Goal: Task Accomplishment & Management: Complete application form

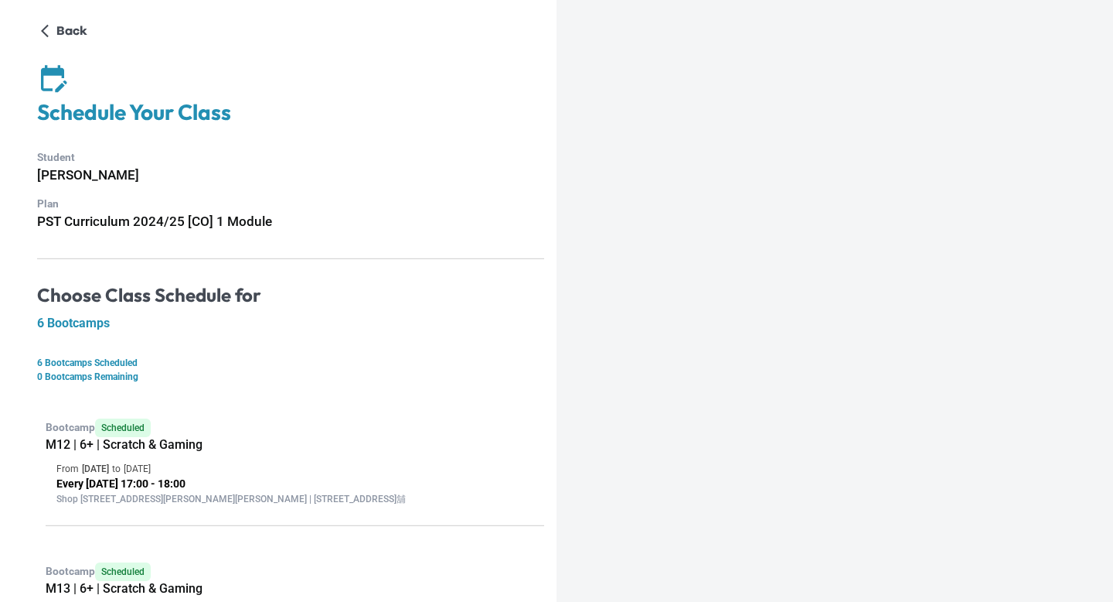
scroll to position [718, 0]
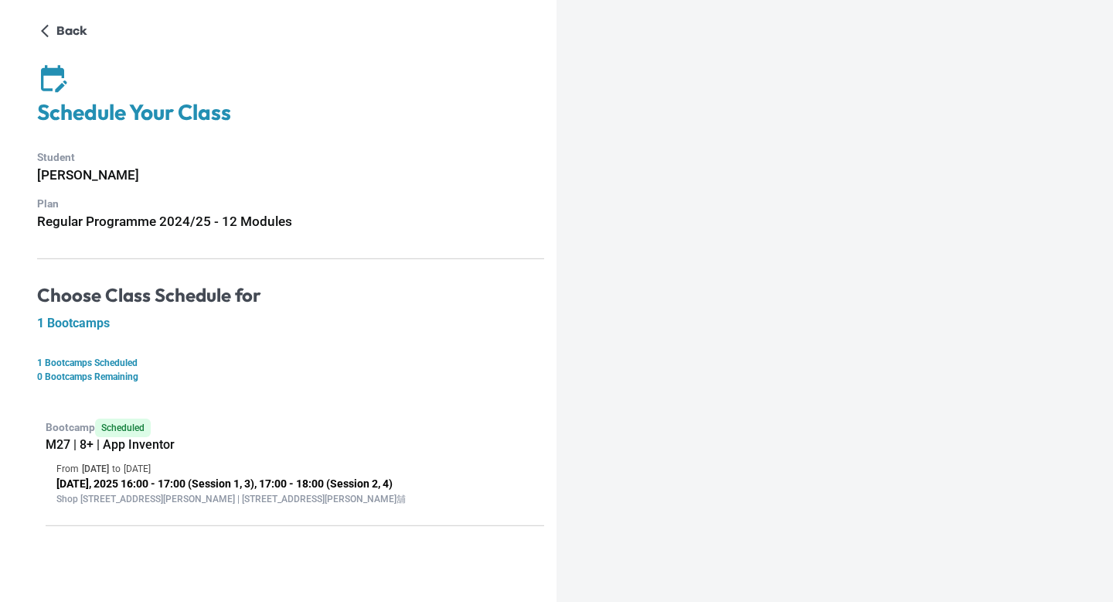
click at [128, 458] on div "Bootcamp Scheduled M27 | 8+ | App Inventor From 14 Aug 2025 to 16 Aug 2025 Aug …" at bounding box center [290, 466] width 507 height 119
click at [179, 480] on p "Aug 14, 16, 2025 16:00 - 17:00 (Session 1, 3), 17:00 - 18:00 (Session 2, 4)" at bounding box center [294, 484] width 477 height 16
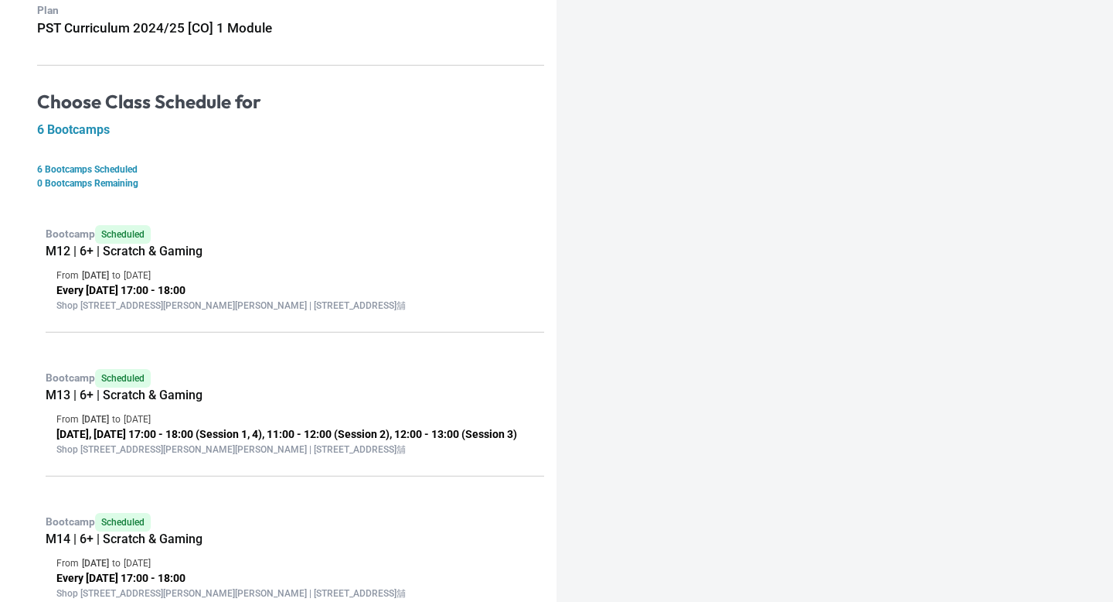
scroll to position [718, 0]
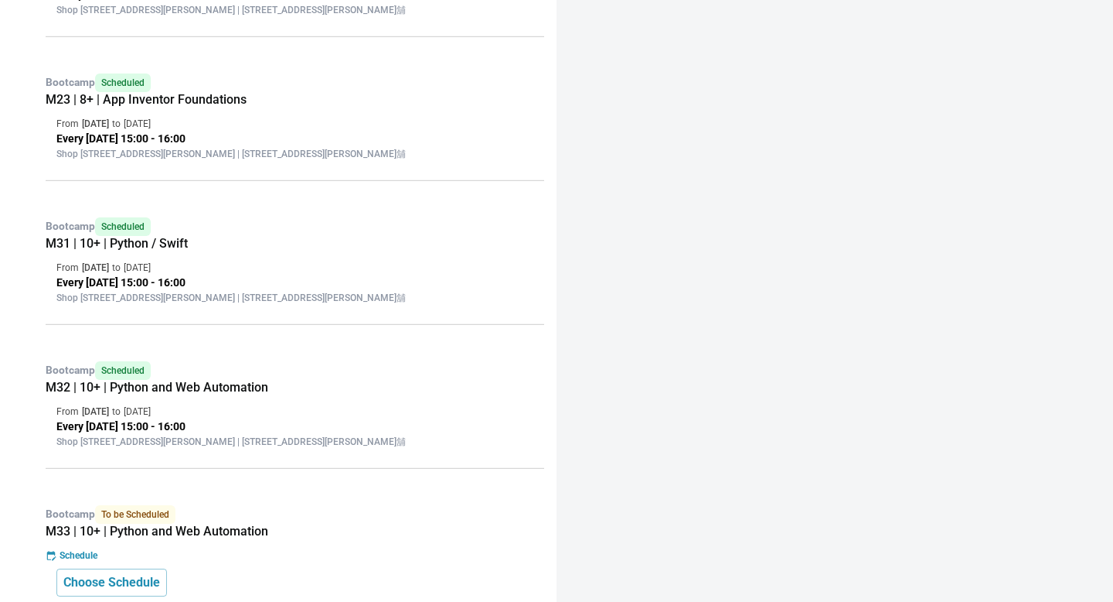
scroll to position [705, 0]
